Goal: Task Accomplishment & Management: Manage account settings

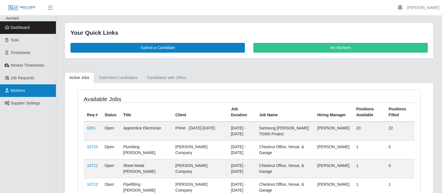
click at [21, 90] on span "Workers" at bounding box center [18, 90] width 15 height 4
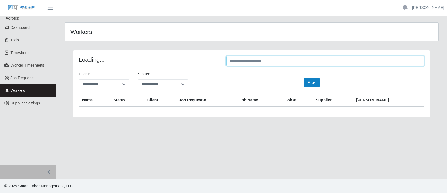
click at [301, 58] on input "text" at bounding box center [326, 61] width 198 height 10
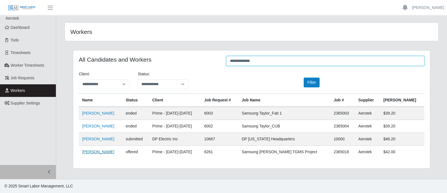
type input "**********"
click at [93, 151] on link "[PERSON_NAME]" at bounding box center [98, 151] width 32 height 4
click at [20, 91] on span "Workers" at bounding box center [18, 90] width 15 height 4
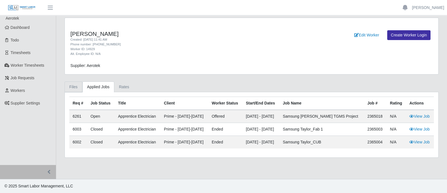
click at [73, 84] on link "Files" at bounding box center [74, 86] width 18 height 11
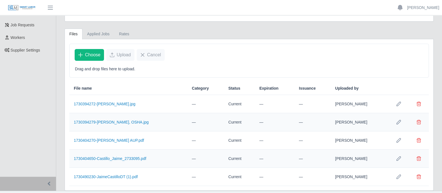
scroll to position [63, 0]
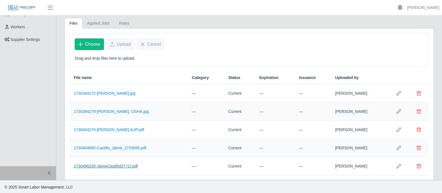
click at [109, 165] on link "1730490230-JaimeCastilloDT (1).pdf" at bounding box center [106, 166] width 64 height 4
click at [101, 147] on link "1730404650-Castillo_Jaime_2733095.pdf" at bounding box center [110, 147] width 72 height 4
click at [418, 147] on span "Delete file" at bounding box center [419, 147] width 4 height 4
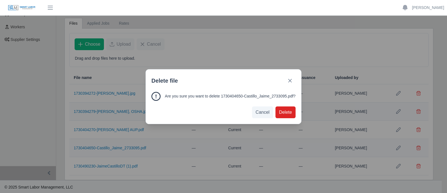
click at [282, 109] on span "Delete" at bounding box center [285, 112] width 13 height 7
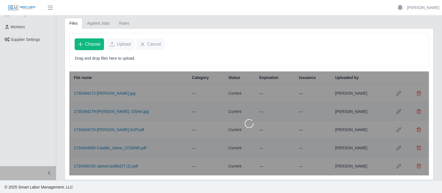
scroll to position [46, 0]
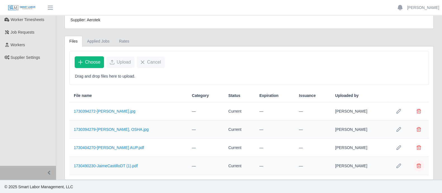
click at [418, 165] on span "Delete file" at bounding box center [419, 165] width 4 height 4
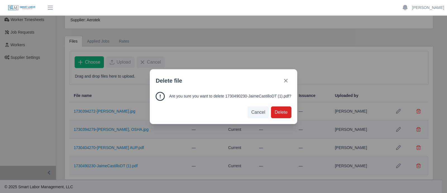
click at [280, 113] on span "Delete" at bounding box center [281, 112] width 13 height 7
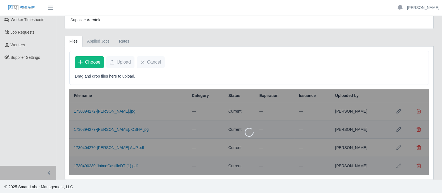
scroll to position [27, 0]
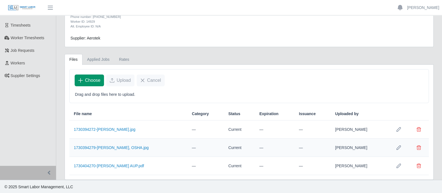
click at [92, 81] on span "Choose" at bounding box center [92, 80] width 15 height 7
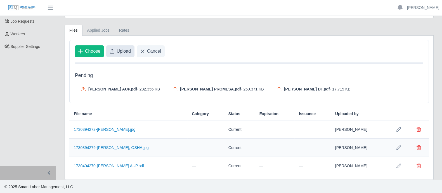
click at [120, 48] on span "Upload" at bounding box center [124, 51] width 14 height 7
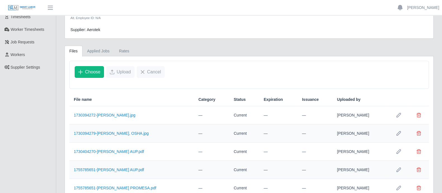
scroll to position [76, 0]
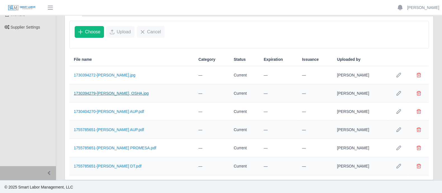
click at [122, 93] on link "1730394279-Jaime TDLR, OSHA.jpg" at bounding box center [111, 93] width 75 height 4
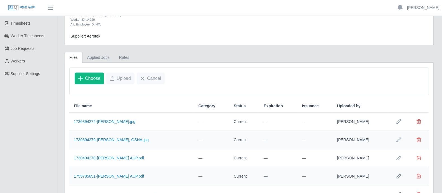
scroll to position [0, 0]
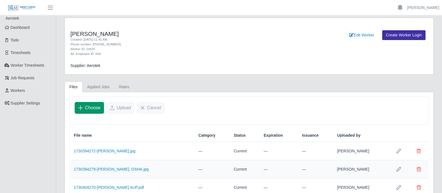
click at [93, 110] on span "Choose" at bounding box center [92, 107] width 15 height 7
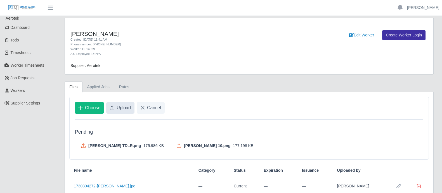
click at [122, 107] on span "Upload" at bounding box center [124, 107] width 14 height 7
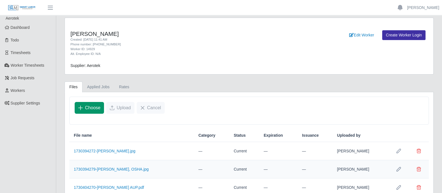
click at [87, 108] on span "Choose" at bounding box center [92, 107] width 15 height 7
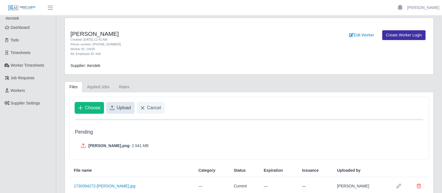
click at [118, 106] on span "Upload" at bounding box center [124, 107] width 14 height 7
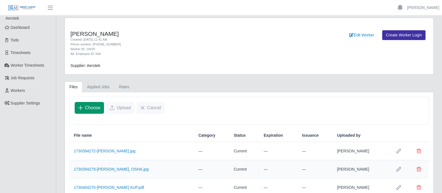
click at [88, 109] on span "Choose" at bounding box center [92, 107] width 15 height 7
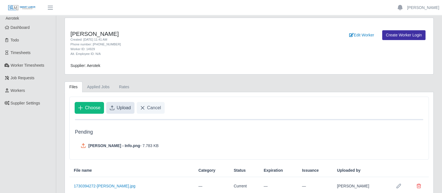
click at [122, 110] on span "Upload" at bounding box center [124, 107] width 14 height 7
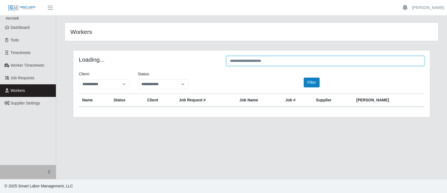
click at [271, 58] on input "text" at bounding box center [326, 61] width 198 height 10
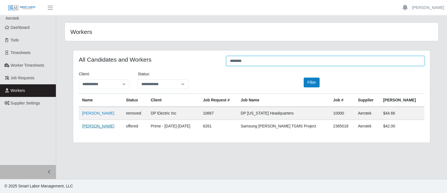
type input "*******"
click at [103, 126] on link "[PERSON_NAME]" at bounding box center [98, 126] width 32 height 4
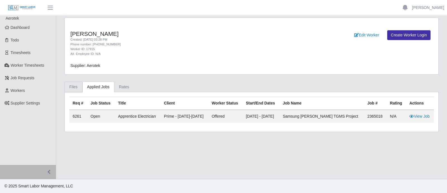
click at [73, 87] on link "Files" at bounding box center [74, 86] width 18 height 11
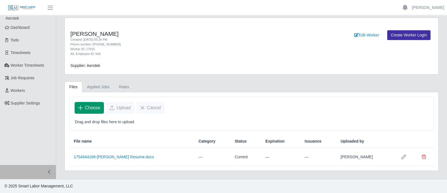
click at [90, 108] on span "Choose" at bounding box center [92, 107] width 15 height 7
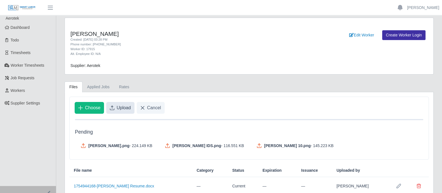
click at [122, 105] on span "Upload" at bounding box center [124, 107] width 14 height 7
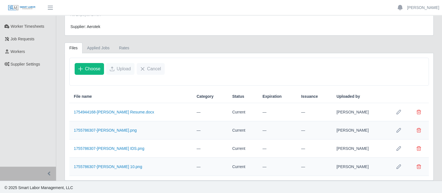
scroll to position [39, 0]
click at [110, 147] on link "1755786307-Ernesto IDS.png" at bounding box center [109, 147] width 70 height 4
click at [101, 46] on link "Applied Jobs" at bounding box center [98, 47] width 32 height 11
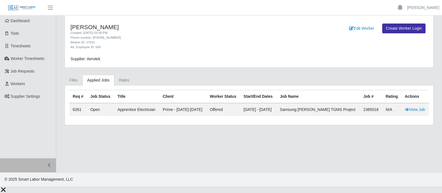
scroll to position [0, 0]
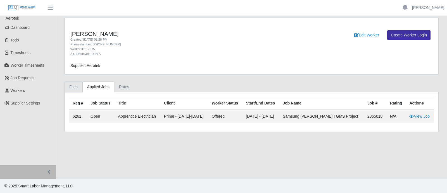
click at [76, 84] on link "Files" at bounding box center [74, 86] width 18 height 11
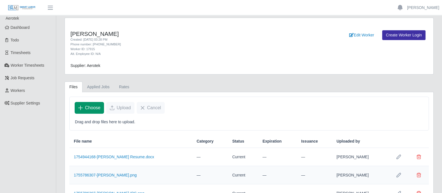
click at [89, 108] on span "Choose" at bounding box center [92, 107] width 15 height 7
click at [98, 110] on span "Choose" at bounding box center [92, 107] width 15 height 7
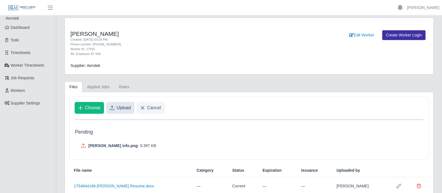
click at [119, 109] on span "Upload" at bounding box center [124, 107] width 14 height 7
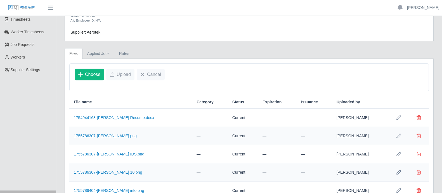
scroll to position [58, 0]
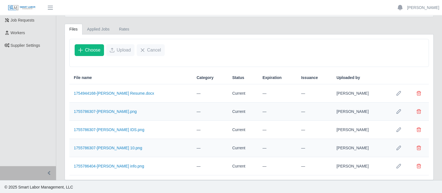
click at [44, 96] on ul "Aerotek Dashboard Todo Timesheets Worker Timesheets Job Requests Workers Suppli…" at bounding box center [28, 62] width 56 height 208
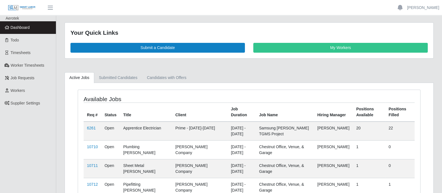
click at [407, 79] on ul "Active Jobs Submitted Candidates Candidates with Offers" at bounding box center [249, 77] width 369 height 11
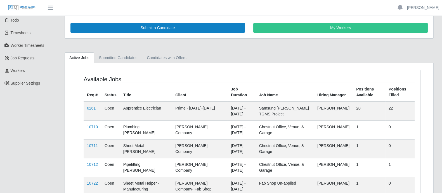
scroll to position [35, 0]
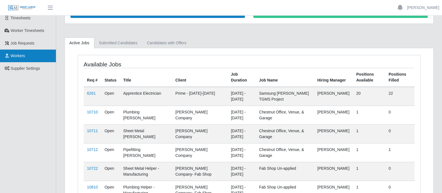
click at [11, 56] on span "Workers" at bounding box center [18, 55] width 15 height 4
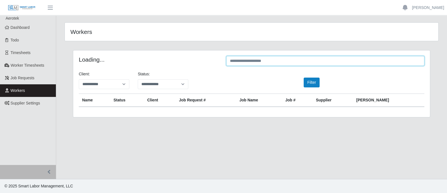
drag, startPoint x: 294, startPoint y: 59, endPoint x: 299, endPoint y: 62, distance: 5.7
click at [294, 59] on input "text" at bounding box center [326, 61] width 198 height 10
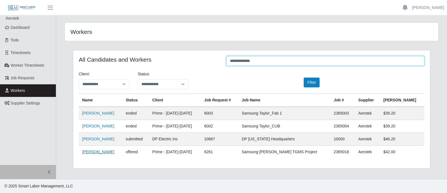
type input "**********"
click at [89, 152] on link "Jaime Castillo" at bounding box center [98, 151] width 32 height 4
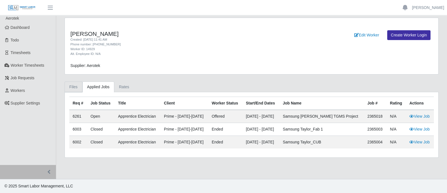
click at [73, 87] on link "Files" at bounding box center [74, 86] width 18 height 11
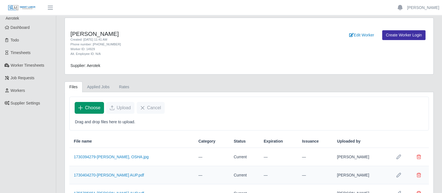
click at [79, 110] on button "Choose" at bounding box center [89, 108] width 29 height 12
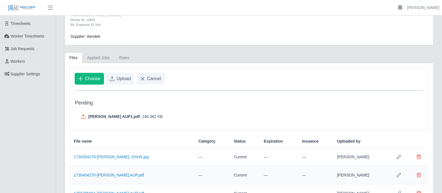
scroll to position [70, 0]
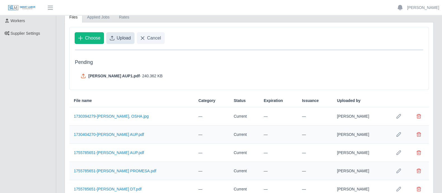
click at [123, 39] on span "Upload" at bounding box center [124, 38] width 14 height 7
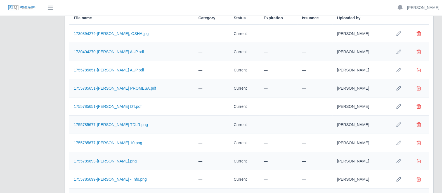
scroll to position [78, 0]
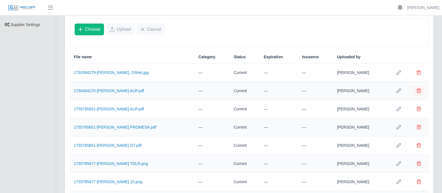
click at [419, 89] on span "Delete file" at bounding box center [419, 90] width 4 height 4
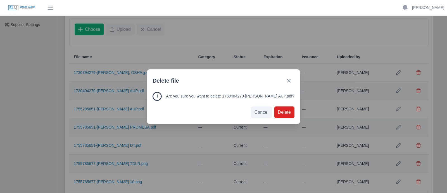
click at [278, 114] on span "Delete" at bounding box center [284, 112] width 13 height 7
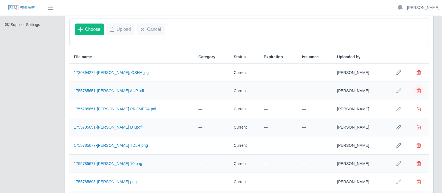
click at [418, 90] on span "Delete file" at bounding box center [419, 90] width 4 height 4
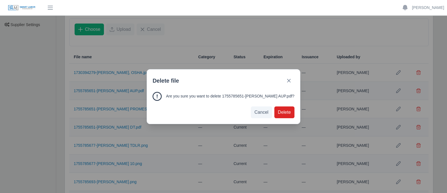
click at [284, 113] on span "Delete" at bounding box center [284, 112] width 13 height 7
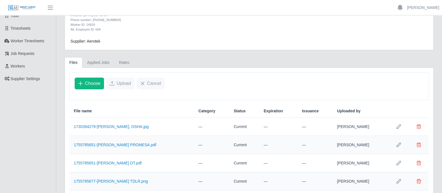
scroll to position [0, 0]
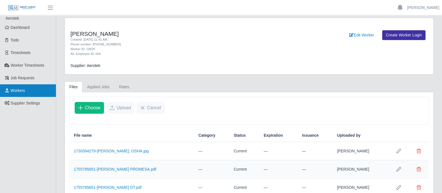
click at [20, 90] on span "Workers" at bounding box center [18, 90] width 15 height 4
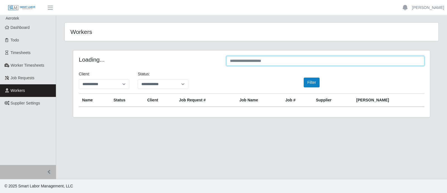
click at [239, 62] on input "text" at bounding box center [326, 61] width 198 height 10
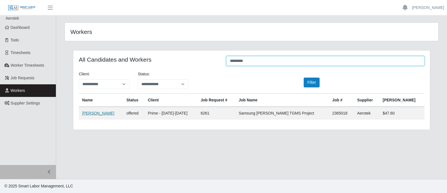
type input "*********"
click at [95, 114] on link "[PERSON_NAME]" at bounding box center [98, 113] width 32 height 4
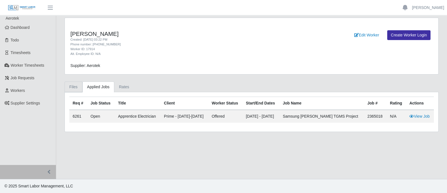
click at [71, 85] on link "Files" at bounding box center [74, 86] width 18 height 11
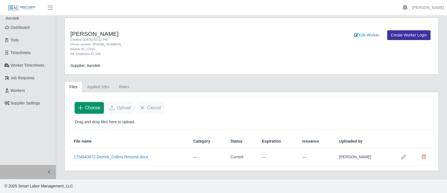
click at [84, 107] on button "Choose" at bounding box center [89, 108] width 29 height 12
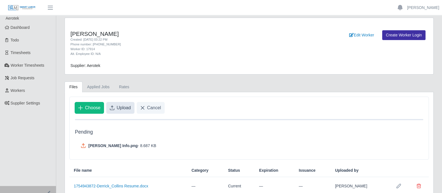
click at [122, 109] on span "Upload" at bounding box center [124, 107] width 14 height 7
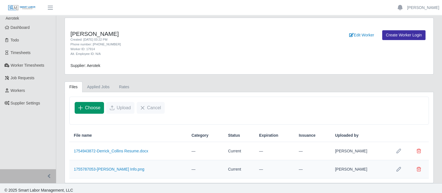
click at [86, 110] on span "Choose" at bounding box center [92, 107] width 15 height 7
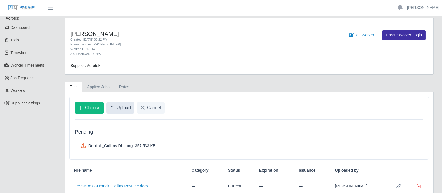
click at [125, 107] on span "Upload" at bounding box center [124, 107] width 14 height 7
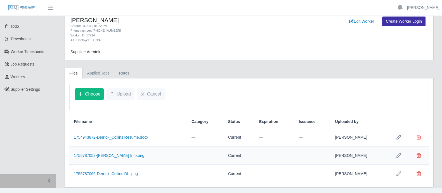
scroll to position [22, 0]
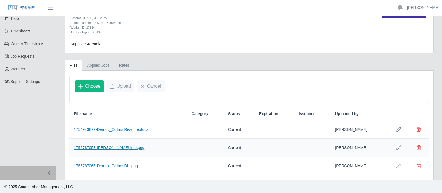
click at [109, 146] on link "1755787053-[PERSON_NAME] Info.png" at bounding box center [109, 147] width 70 height 4
click at [420, 148] on span "Delete file" at bounding box center [419, 147] width 4 height 4
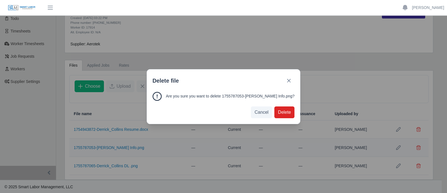
click at [285, 109] on span "Delete" at bounding box center [284, 112] width 13 height 7
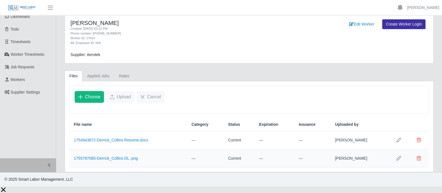
scroll to position [3, 0]
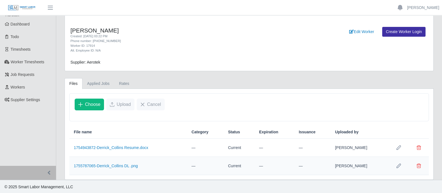
click at [224, 103] on div "Choose Upload Cancel" at bounding box center [249, 104] width 359 height 22
click at [99, 83] on link "Applied Jobs" at bounding box center [98, 83] width 32 height 11
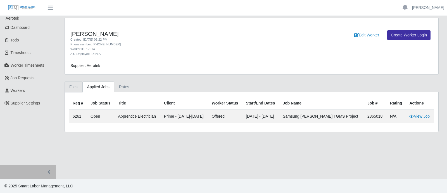
click at [68, 86] on link "Files" at bounding box center [74, 86] width 18 height 11
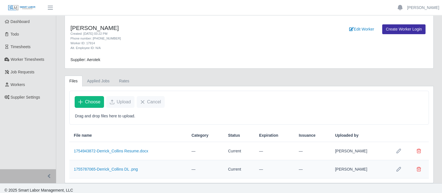
scroll to position [9, 0]
